Goal: Check status: Check status

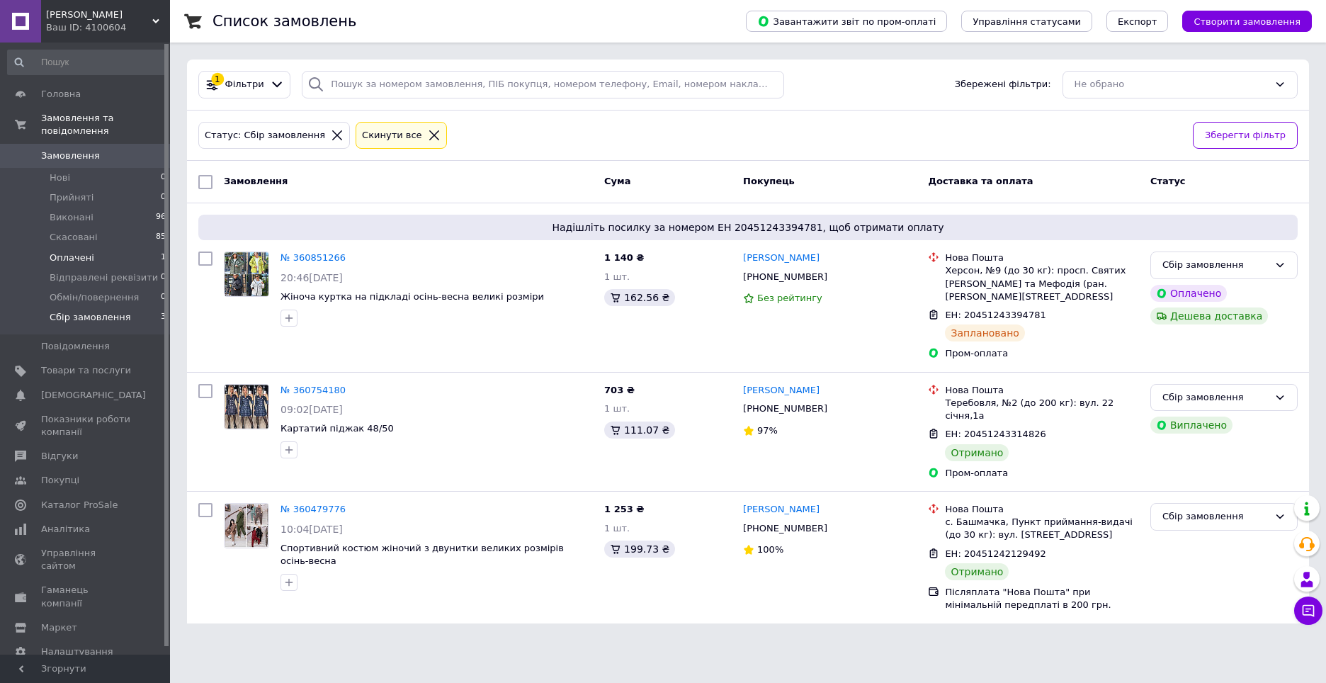
click at [138, 248] on li "Оплачені 1" at bounding box center [87, 258] width 174 height 20
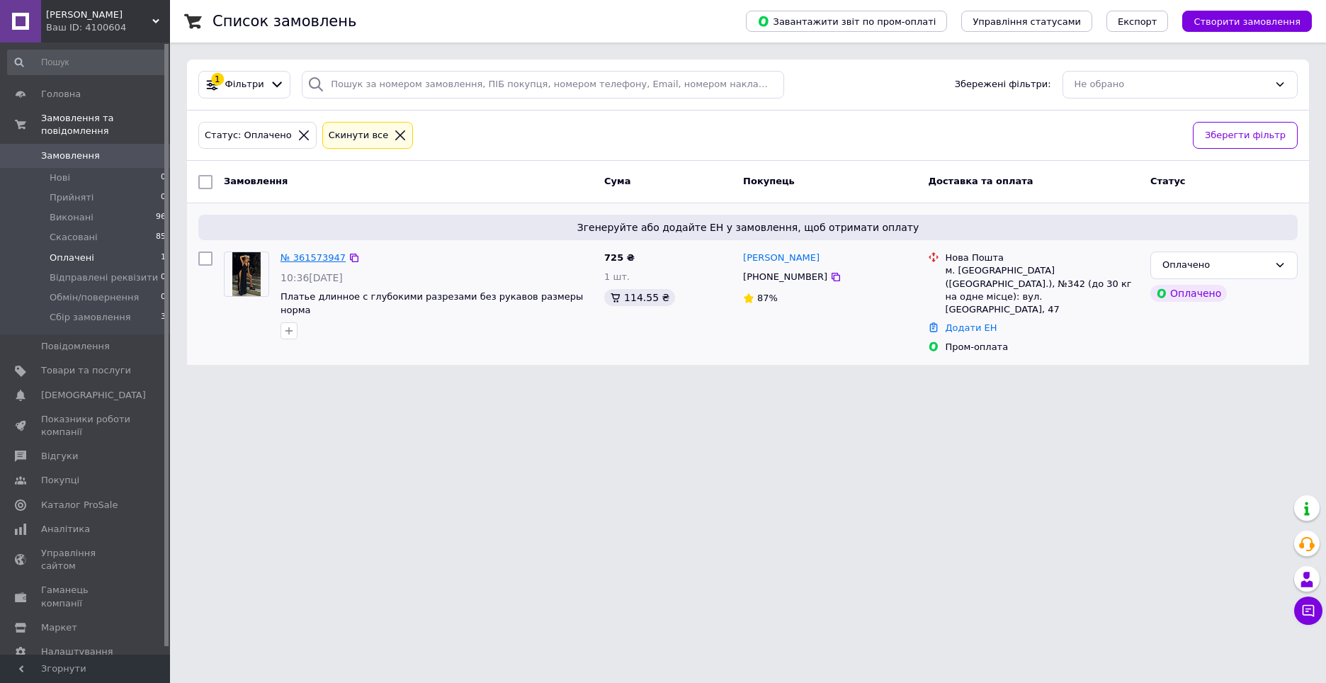
click at [317, 259] on link "№ 361573947" at bounding box center [313, 257] width 65 height 11
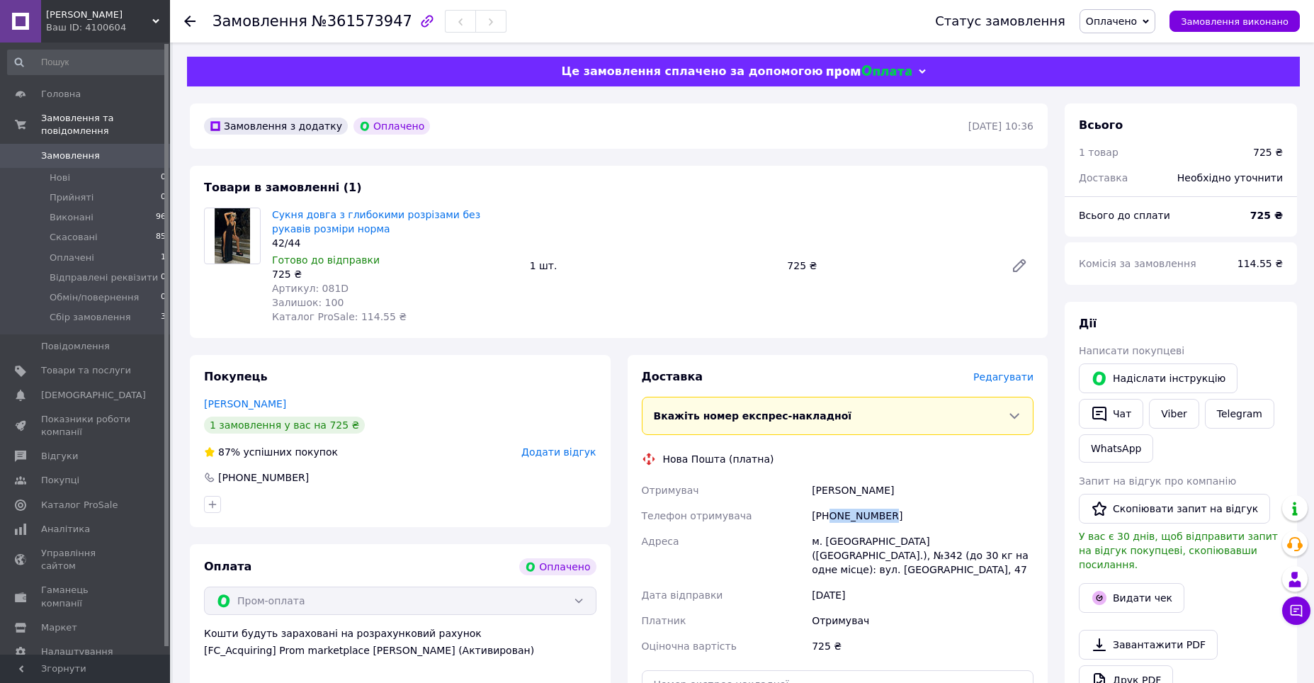
drag, startPoint x: 827, startPoint y: 516, endPoint x: 910, endPoint y: 519, distance: 82.9
click at [910, 519] on div "[PHONE_NUMBER]" at bounding box center [922, 516] width 227 height 26
copy div "0931850308"
click at [308, 217] on link "Сукня довга з глибокими розрізами без рукавів розміри норма" at bounding box center [376, 222] width 208 height 26
click at [364, 211] on link "Сукня довга з глибокими розрізами без рукавів розміри норма" at bounding box center [376, 222] width 208 height 26
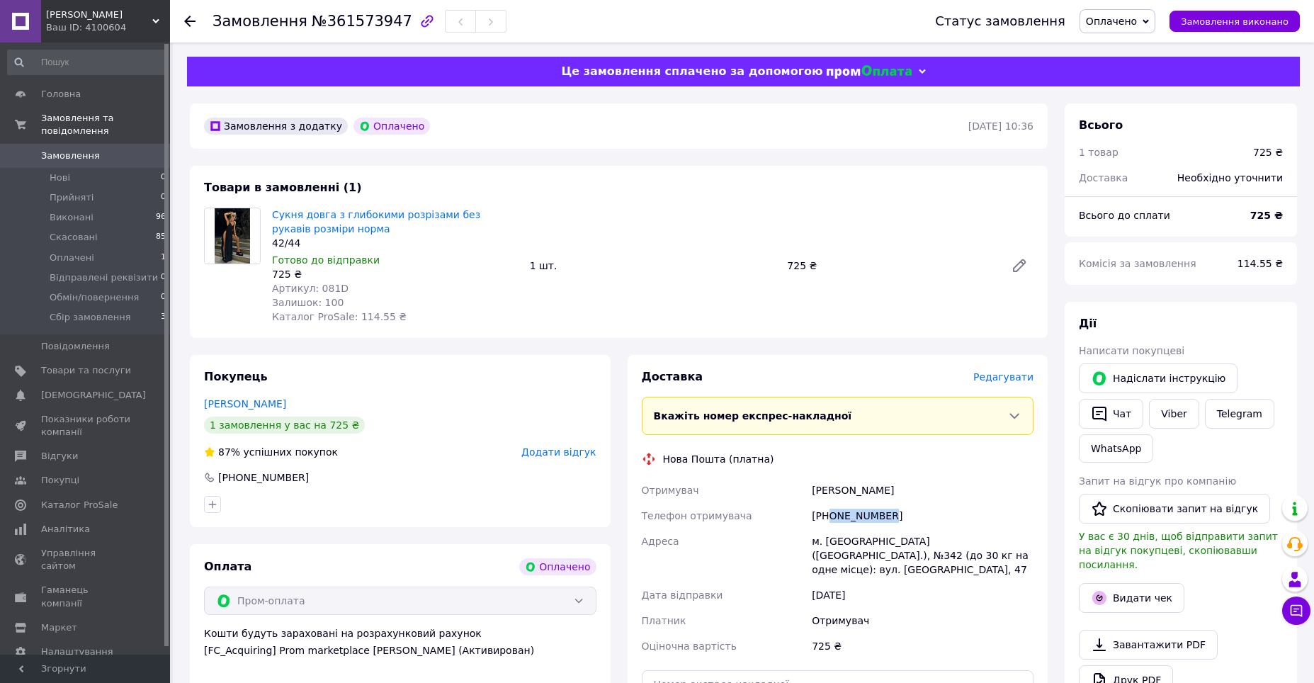
copy div "0931850308"
click at [419, 23] on icon "button" at bounding box center [427, 21] width 17 height 17
click at [191, 23] on icon at bounding box center [189, 21] width 11 height 11
